Goal: Information Seeking & Learning: Learn about a topic

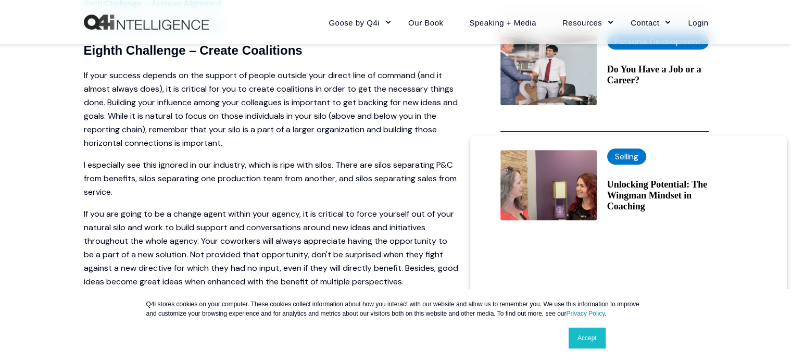
scroll to position [462, 0]
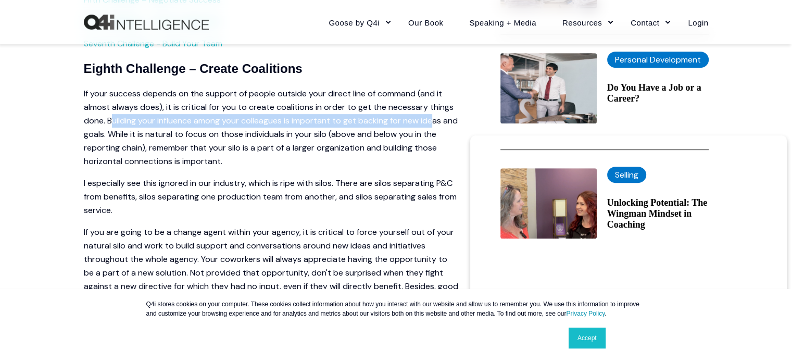
drag, startPoint x: 111, startPoint y: 121, endPoint x: 437, endPoint y: 122, distance: 325.8
click at [437, 122] on p "If your success depends on the support of people outside your direct line of co…" at bounding box center [271, 127] width 375 height 81
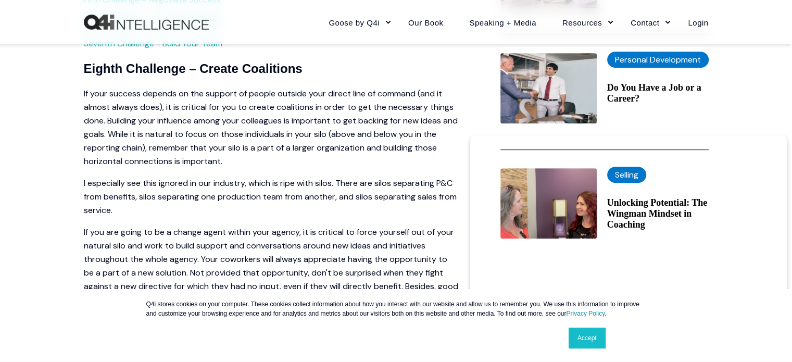
click at [196, 149] on p "If your success depends on the support of people outside your direct line of co…" at bounding box center [271, 127] width 375 height 81
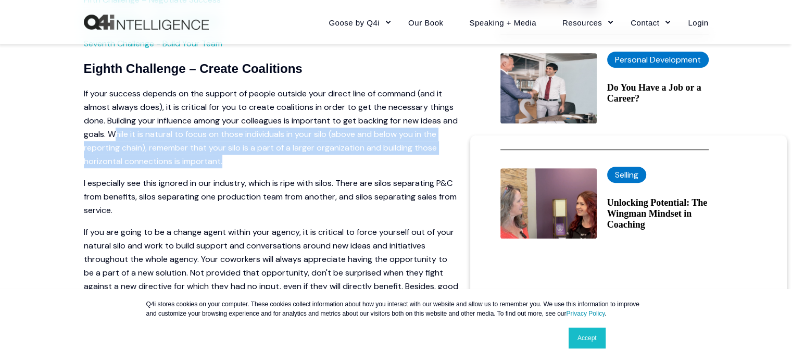
drag, startPoint x: 133, startPoint y: 134, endPoint x: 233, endPoint y: 157, distance: 102.9
click at [233, 157] on p "If your success depends on the support of people outside your direct line of co…" at bounding box center [271, 127] width 375 height 81
click at [223, 162] on p "If your success depends on the support of people outside your direct line of co…" at bounding box center [271, 127] width 375 height 81
drag, startPoint x: 223, startPoint y: 160, endPoint x: 129, endPoint y: 139, distance: 96.0
click at [129, 139] on p "If your success depends on the support of people outside your direct line of co…" at bounding box center [271, 127] width 375 height 81
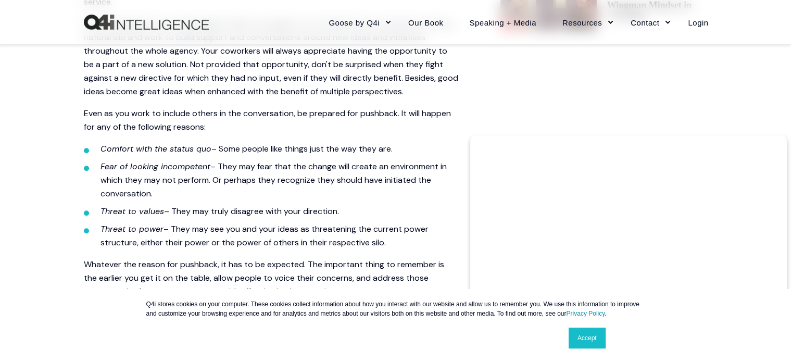
scroll to position [878, 0]
